Goal: Information Seeking & Learning: Learn about a topic

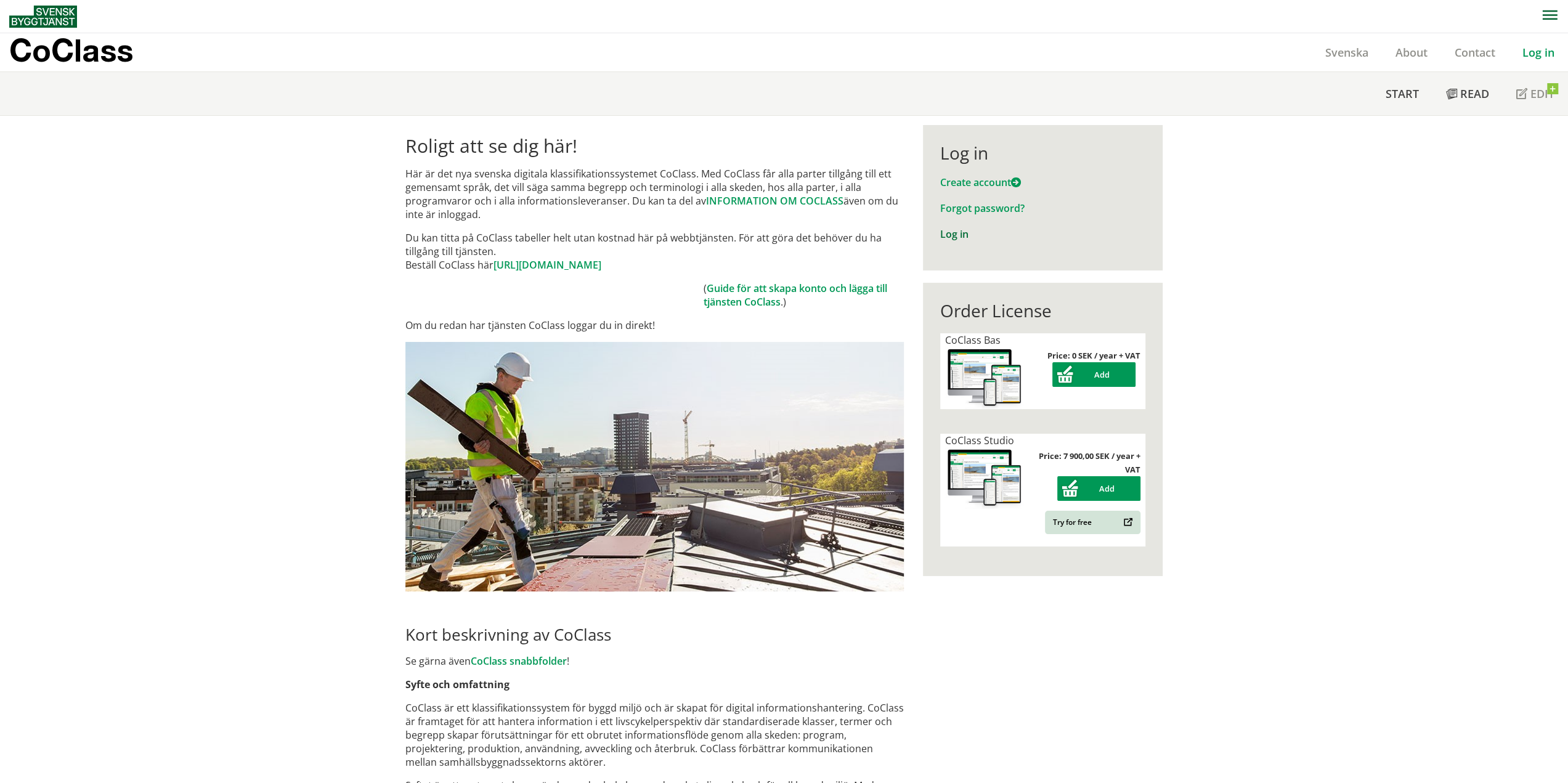
click at [954, 232] on link "Log in" at bounding box center [955, 234] width 28 height 13
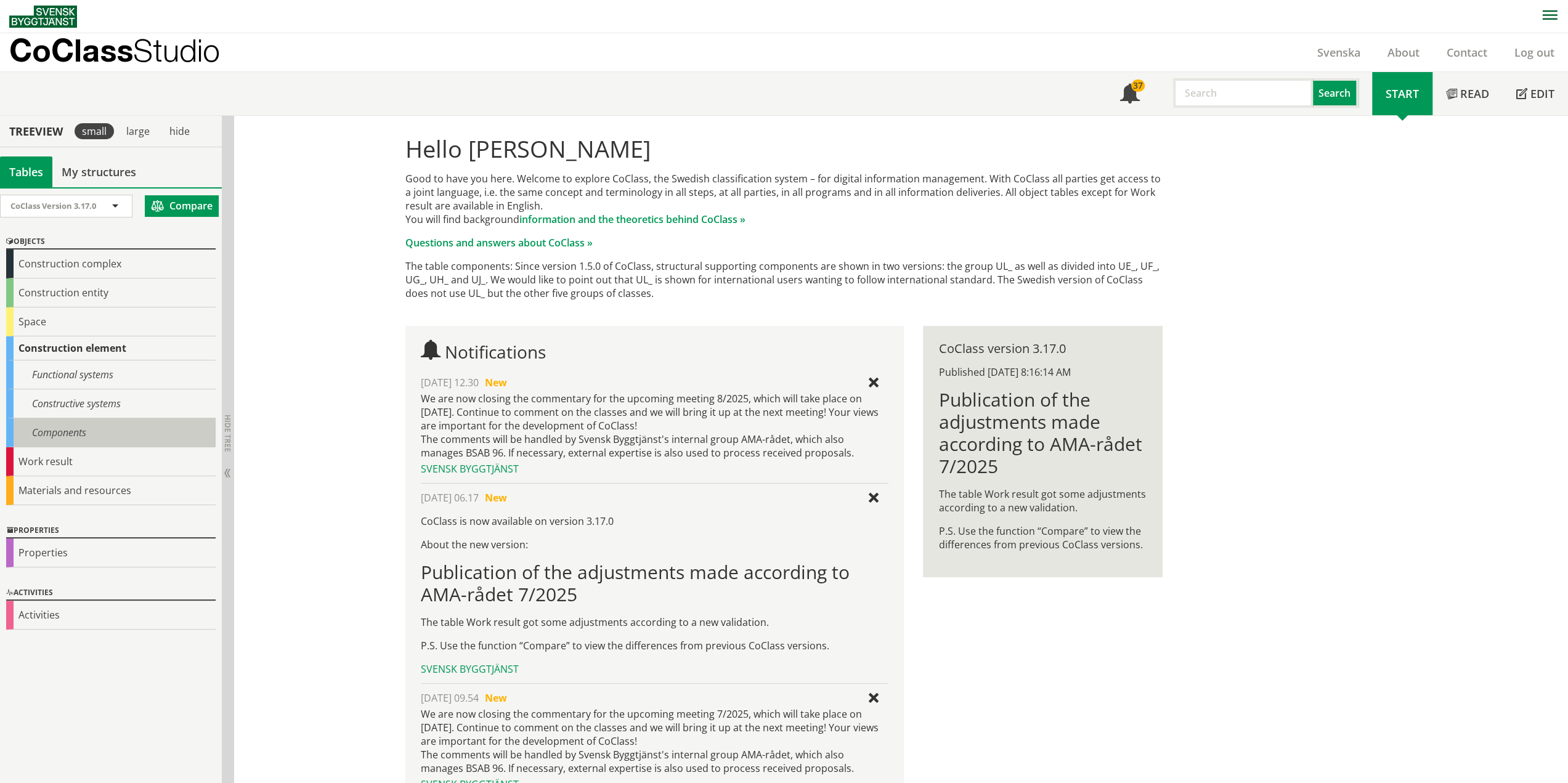
click at [89, 421] on div "Components" at bounding box center [110, 432] width 210 height 29
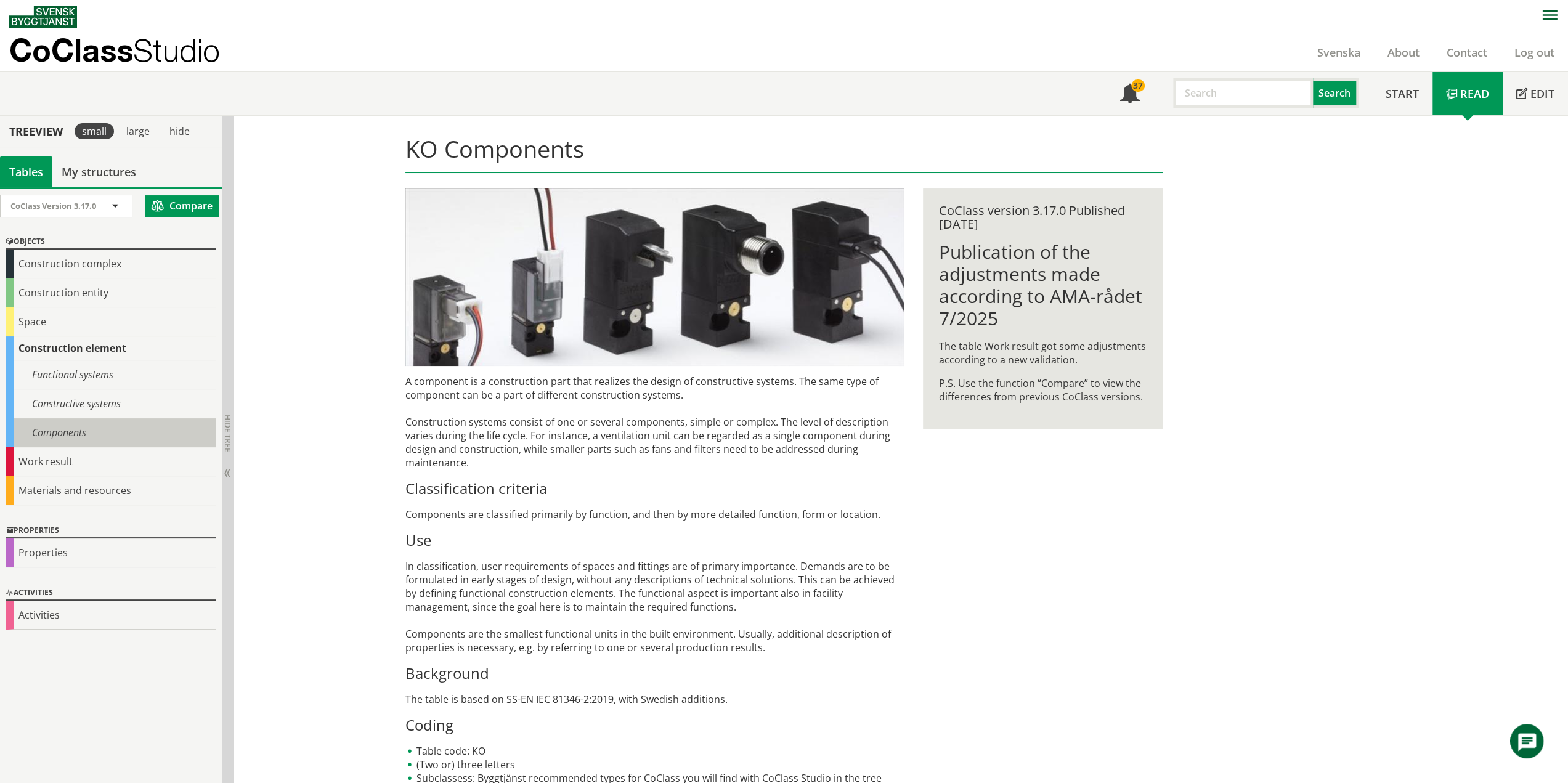
click at [69, 439] on div "Components" at bounding box center [110, 432] width 210 height 29
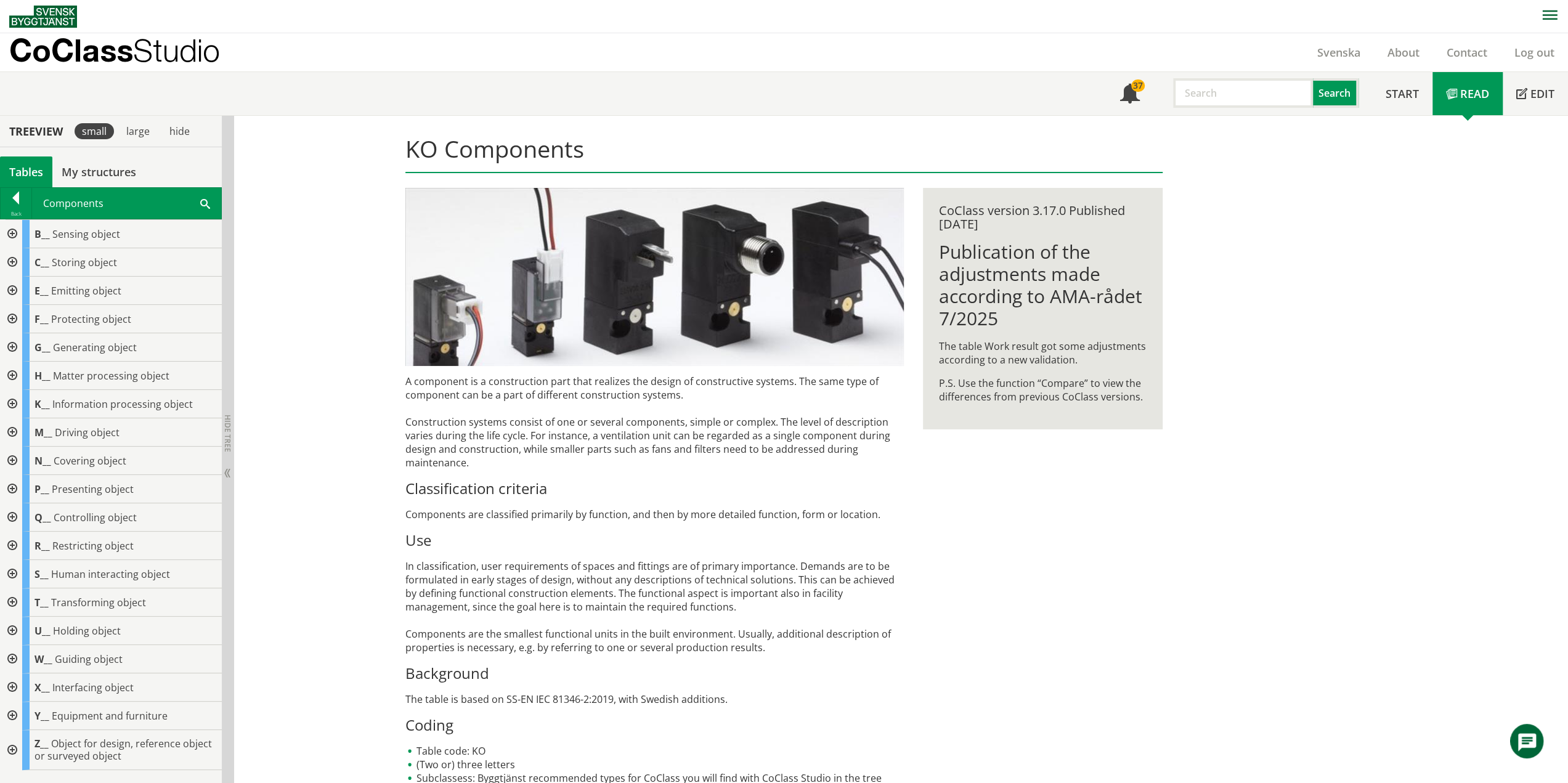
click at [15, 459] on div at bounding box center [10, 461] width 22 height 28
click at [21, 573] on div at bounding box center [20, 574] width 22 height 28
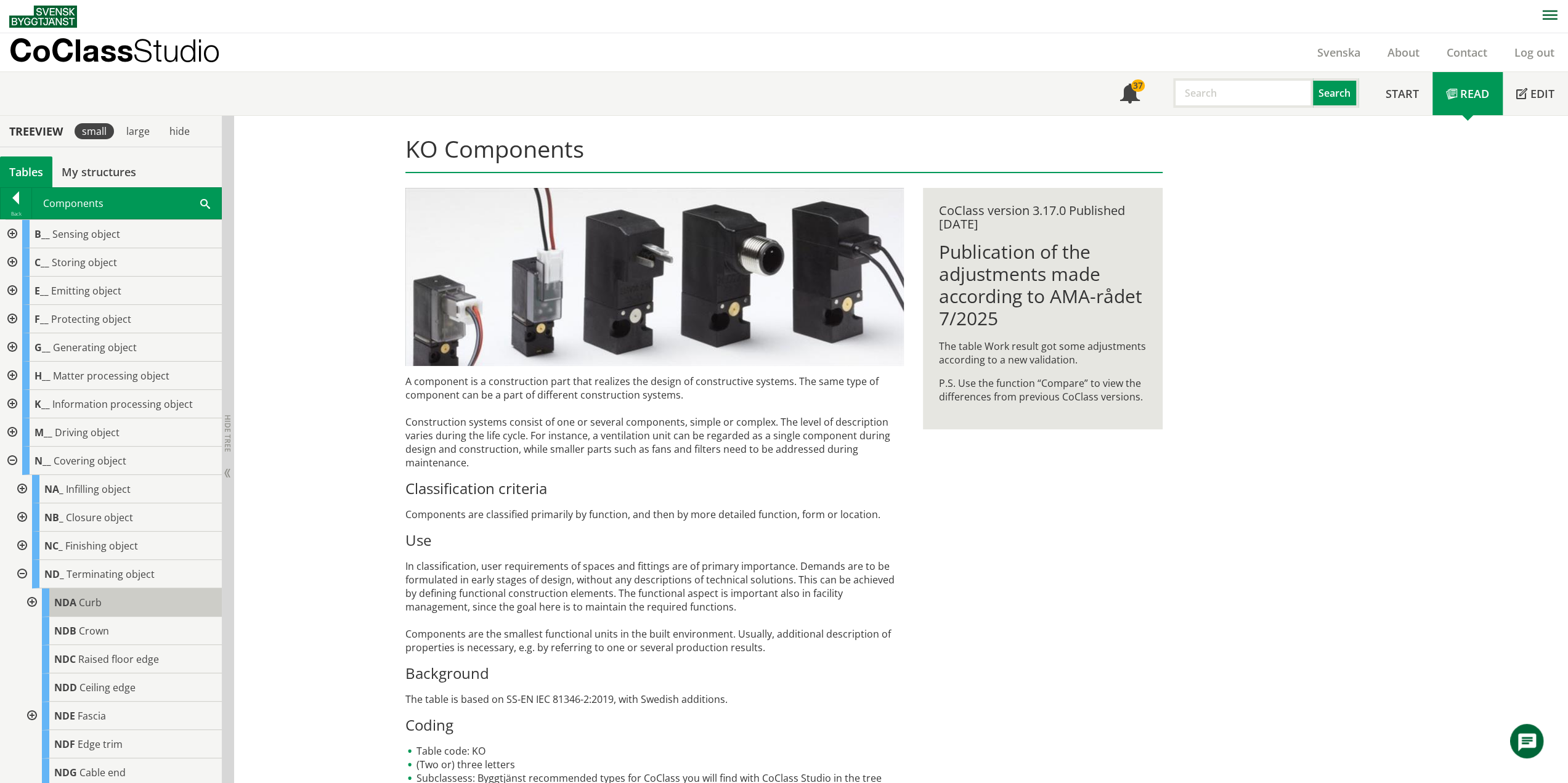
click at [102, 602] on div "NDA Curb" at bounding box center [132, 603] width 180 height 28
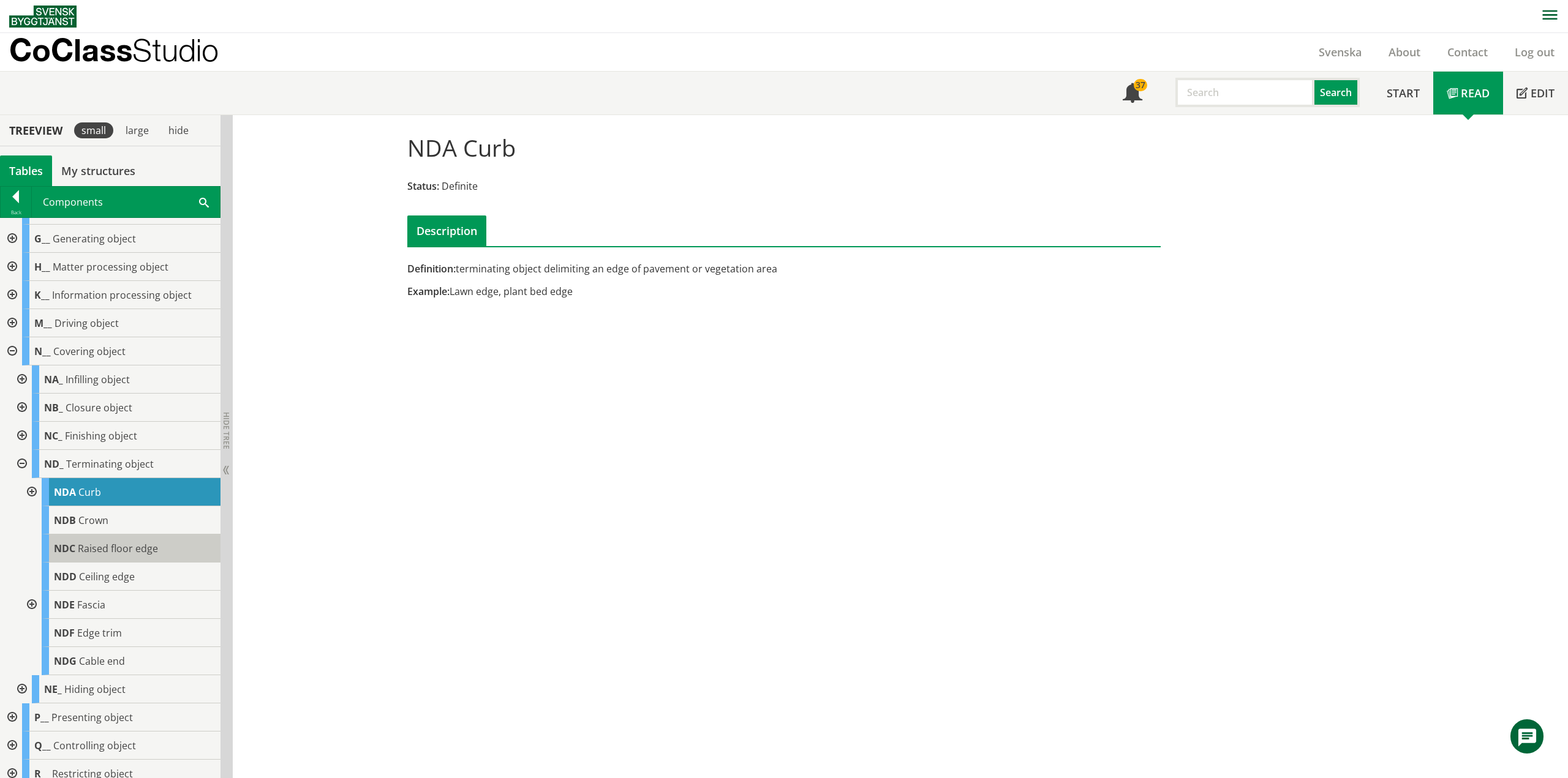
scroll to position [122, 0]
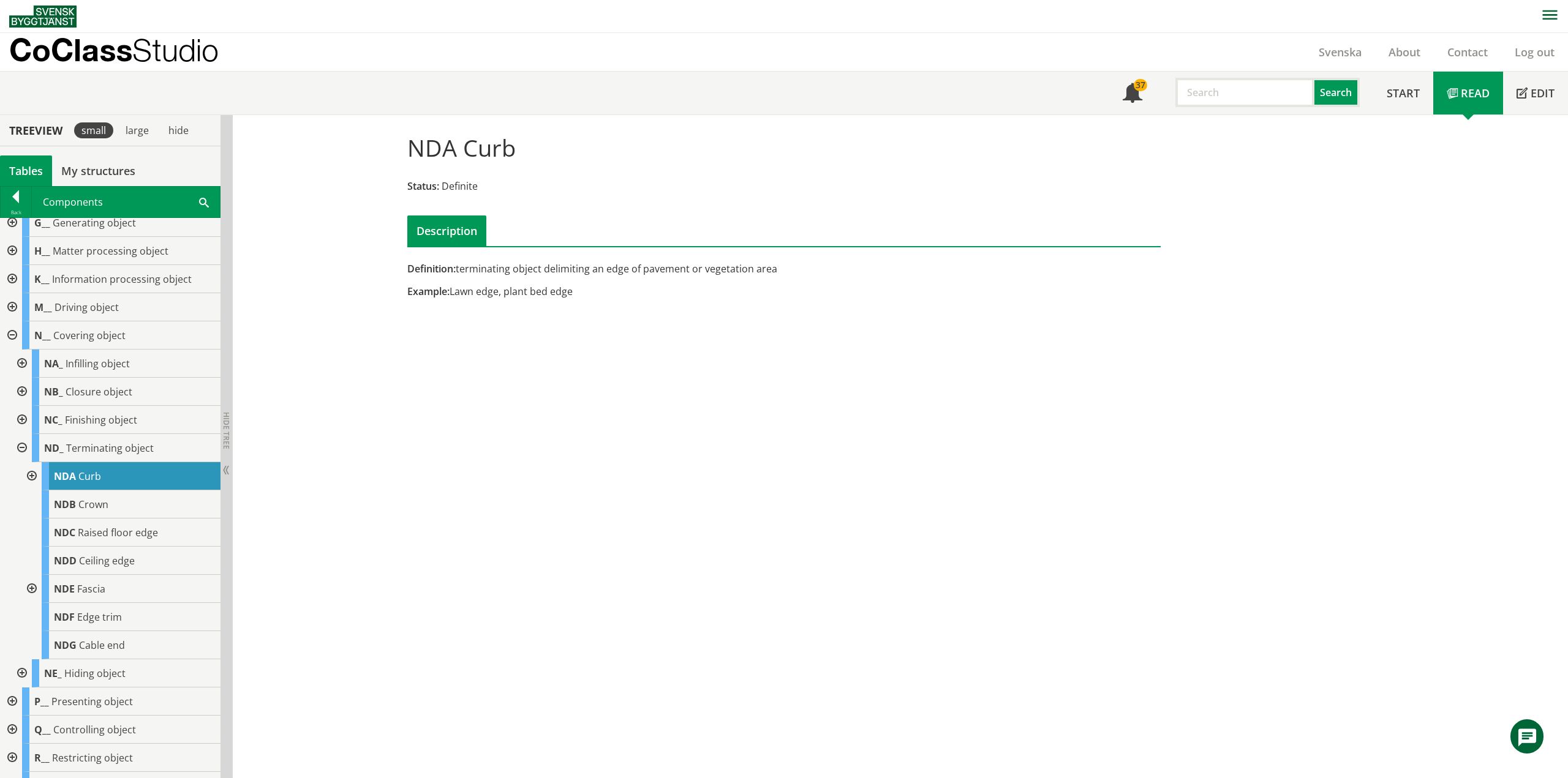
click at [18, 418] on div at bounding box center [20, 420] width 22 height 28
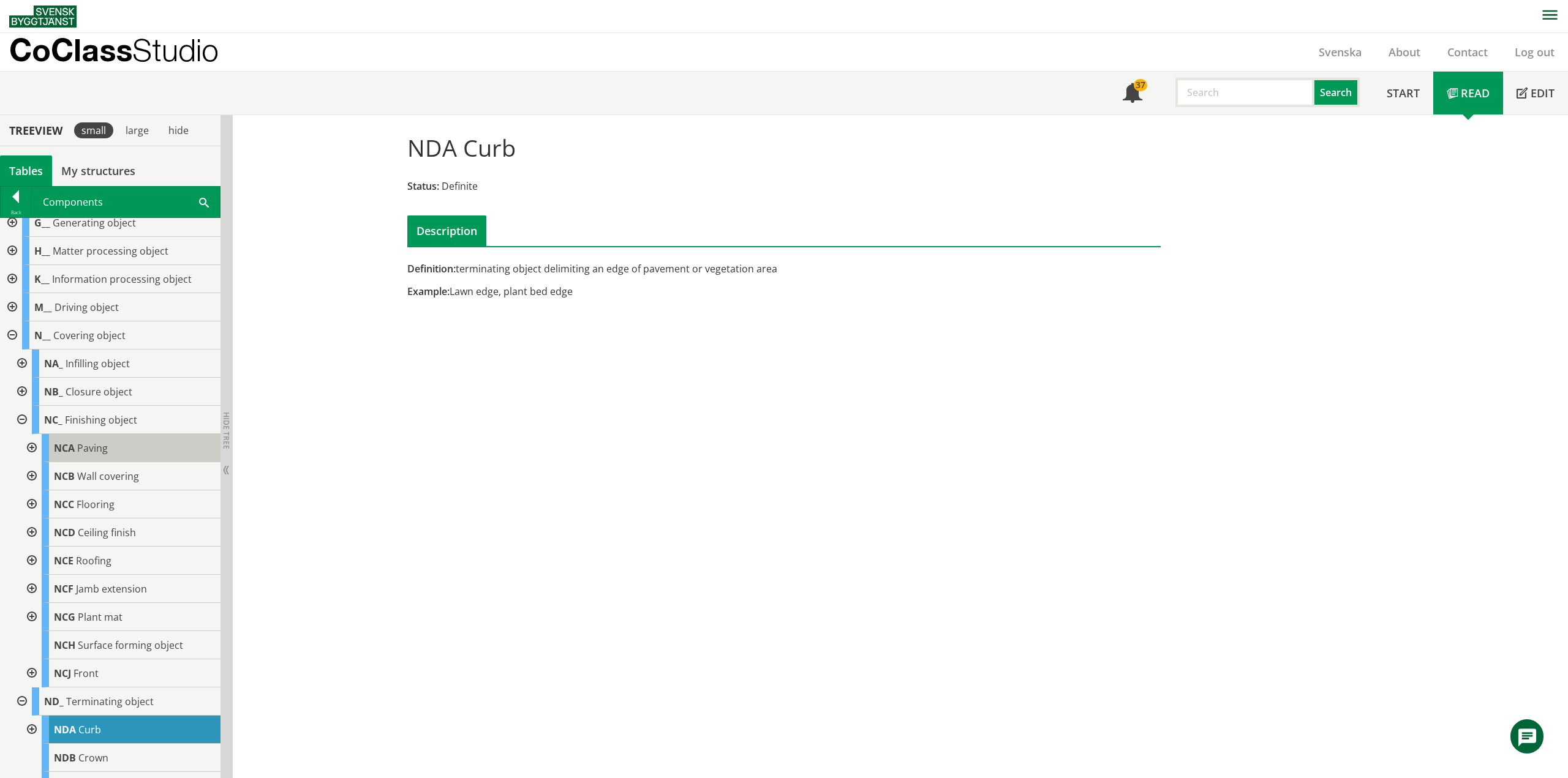
click at [110, 447] on div "NCA Paving" at bounding box center [131, 448] width 179 height 28
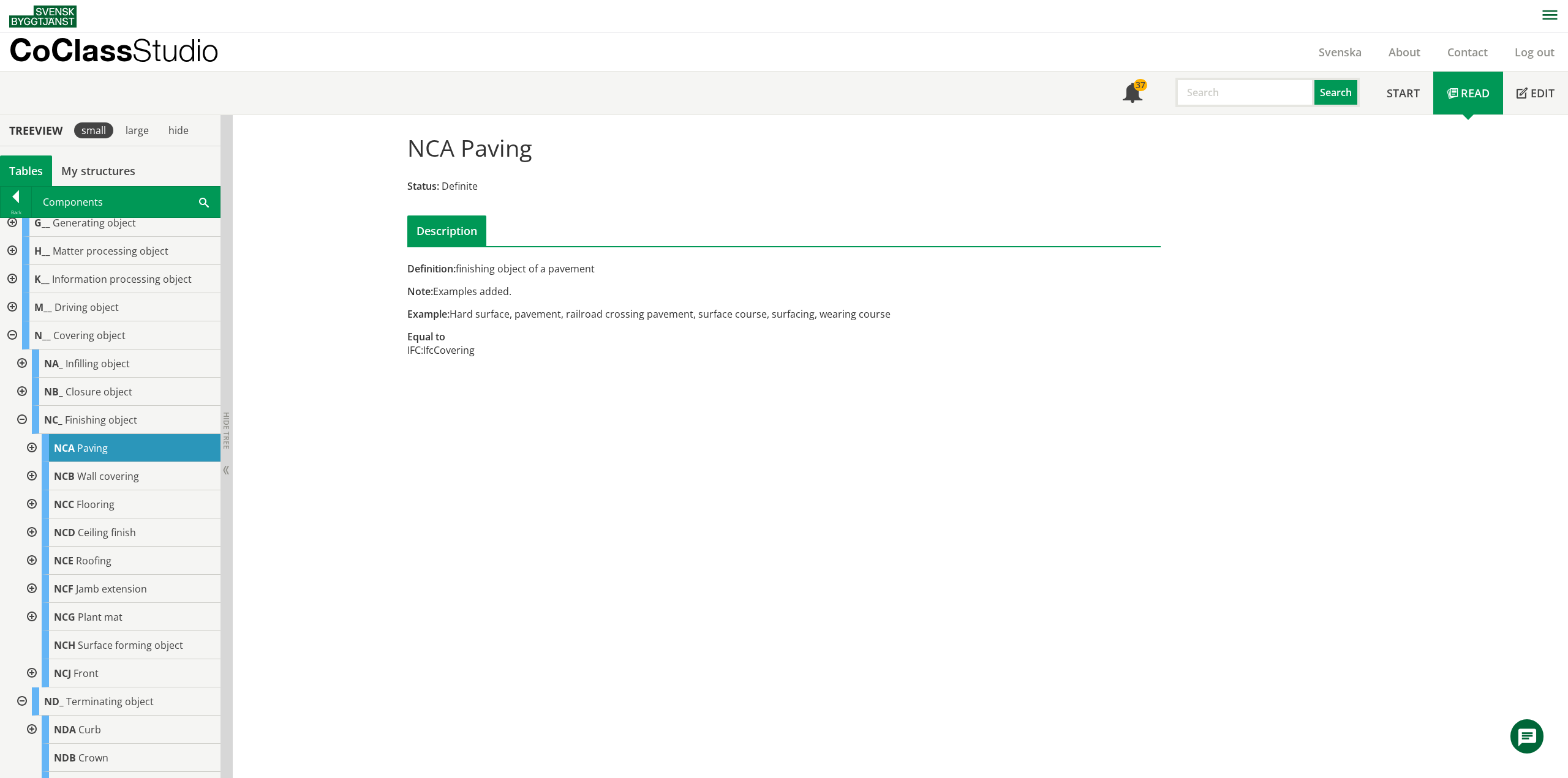
click at [542, 317] on div "Example: Hard surface, pavement, railroad crossing pavement, surface course, su…" at bounding box center [655, 314] width 496 height 13
drag, startPoint x: 589, startPoint y: 267, endPoint x: 430, endPoint y: 296, distance: 161.6
click at [432, 295] on div "Definition: finishing object of a pavement Note: Examples added. Example: Hard …" at bounding box center [655, 316] width 514 height 108
